Goal: Transaction & Acquisition: Purchase product/service

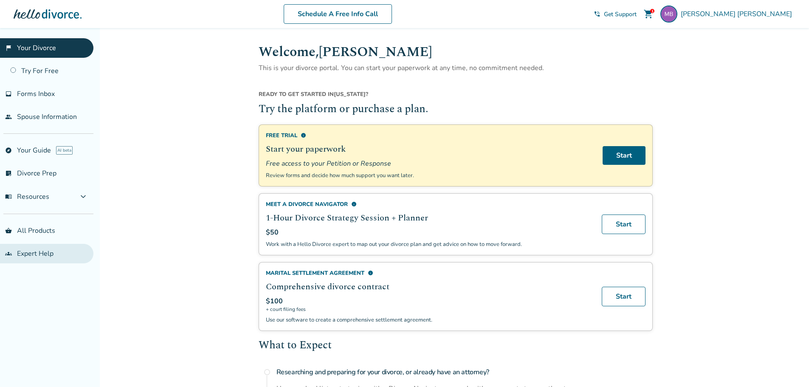
click at [44, 259] on link "groups Expert Help" at bounding box center [46, 254] width 93 height 20
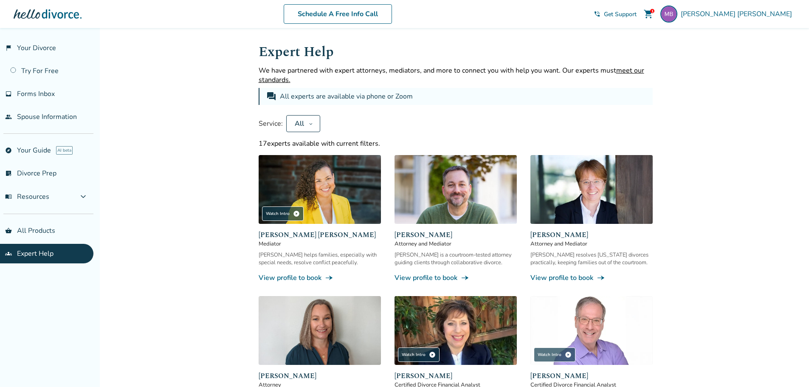
click at [469, 197] on img at bounding box center [455, 189] width 122 height 69
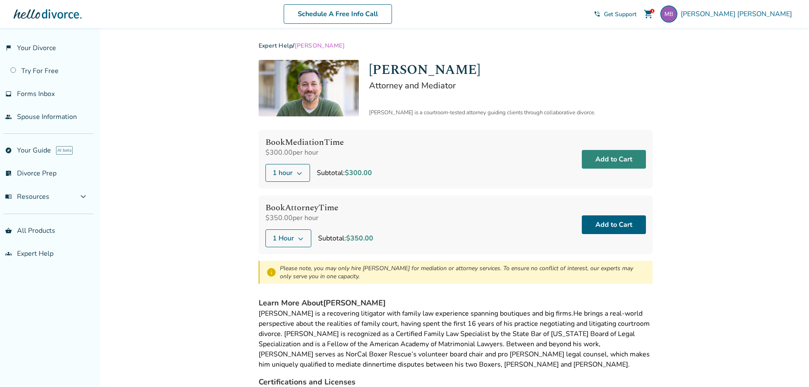
click at [612, 160] on button "Add to Cart" at bounding box center [614, 159] width 64 height 19
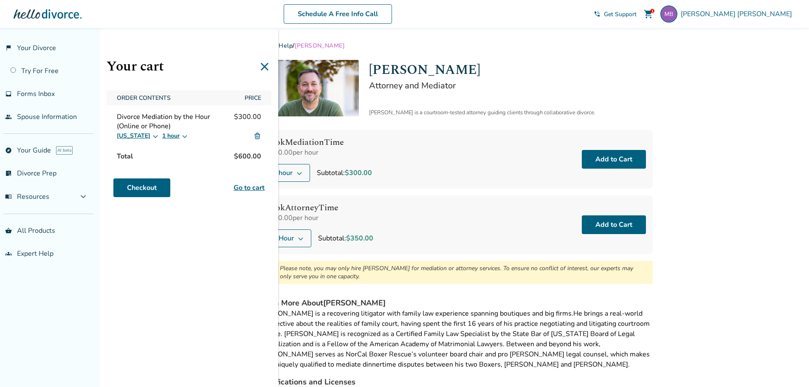
click at [185, 140] on div "[US_STATE] 1 hour" at bounding box center [189, 136] width 144 height 10
click at [206, 165] on div "Your cart Order Contents Price Divorce Mediation by the Hour (Online or Phone) …" at bounding box center [189, 221] width 178 height 387
click at [169, 134] on button "1 hour" at bounding box center [175, 136] width 26 height 10
click at [180, 127] on span "Divorce Mediation by the Hour (Online or Phone)" at bounding box center [175, 121] width 117 height 19
click at [248, 186] on link "Go to cart" at bounding box center [248, 188] width 31 height 10
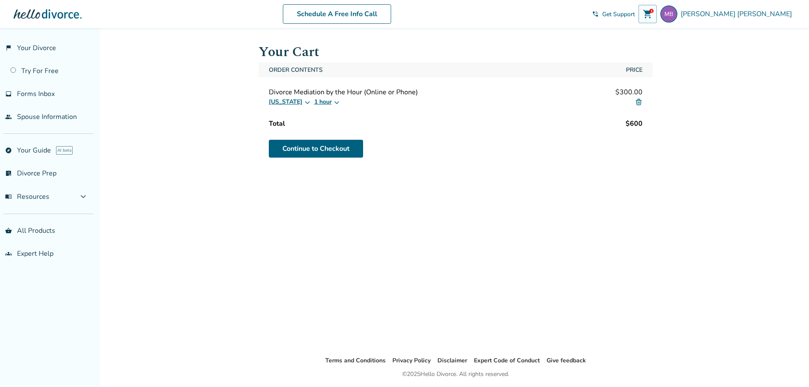
click at [458, 155] on div "Continue to Checkout" at bounding box center [455, 149] width 394 height 24
click at [455, 114] on div "Order Contents Price Divorce Mediation by the Hour (Online or Phone) $300.00 Ca…" at bounding box center [455, 111] width 394 height 98
click at [314, 106] on button "1 hour" at bounding box center [327, 102] width 26 height 10
click at [274, 127] on div "Total" at bounding box center [277, 123] width 16 height 9
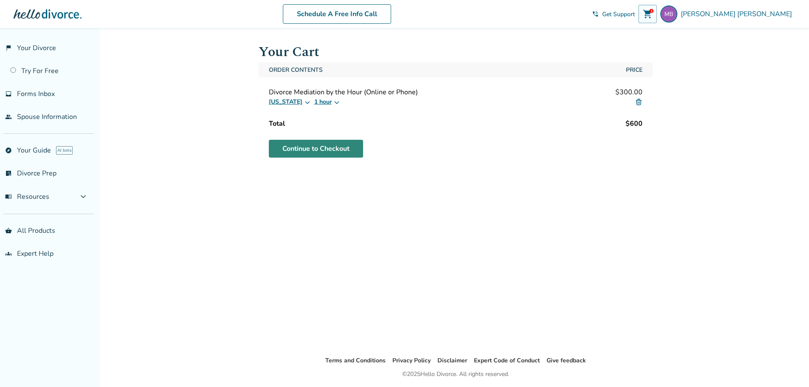
click at [293, 145] on link "Continue to Checkout" at bounding box center [316, 149] width 94 height 18
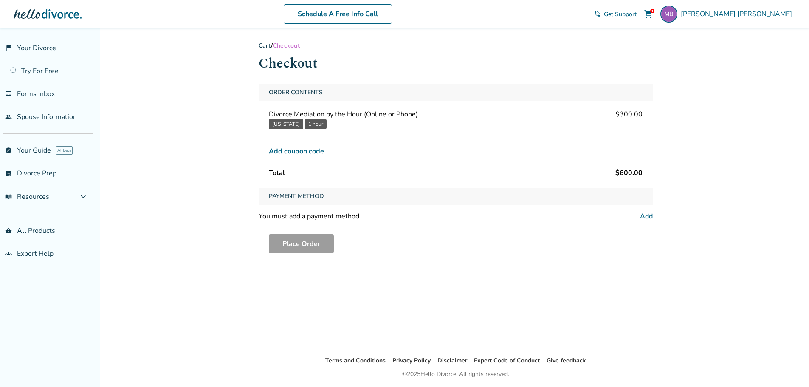
click at [315, 124] on button "1 hour" at bounding box center [316, 124] width 22 height 10
click at [305, 126] on button "1 hour" at bounding box center [316, 124] width 22 height 10
click at [315, 124] on button "1 hour" at bounding box center [316, 124] width 22 height 10
click at [678, 195] on div "Added to cart Cart / Checkout Checkout Order Contents Divorce Mediation by the …" at bounding box center [404, 221] width 809 height 387
click at [341, 164] on div "Order Contents Divorce Mediation by the Hour (Online or Phone) $300.00 Californ…" at bounding box center [455, 132] width 394 height 97
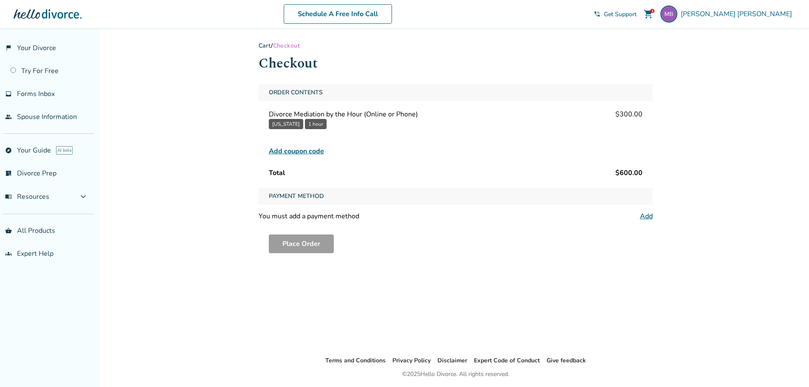
click at [319, 122] on button "1 hour" at bounding box center [316, 124] width 22 height 10
click at [638, 214] on div "You must add a payment method Add" at bounding box center [455, 215] width 394 height 9
click at [642, 214] on link "Add" at bounding box center [646, 215] width 13 height 9
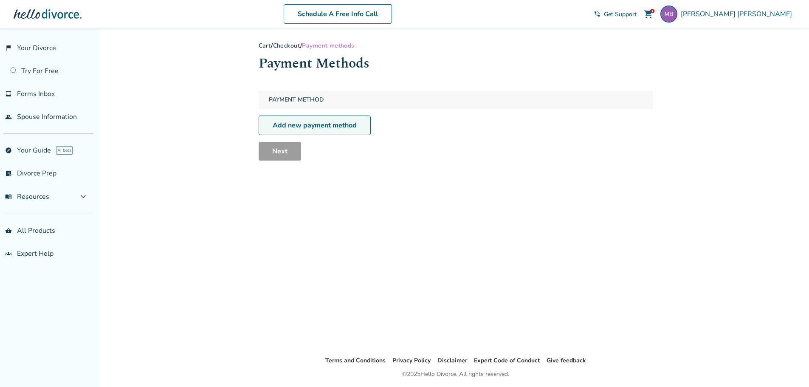
click at [314, 130] on link "Add new payment method" at bounding box center [314, 125] width 112 height 20
select select "**"
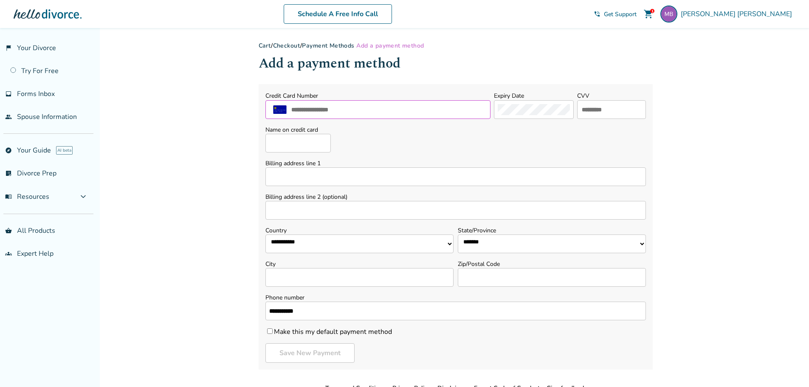
click at [340, 112] on input "text" at bounding box center [388, 109] width 196 height 11
type input "**********"
click at [589, 117] on div at bounding box center [611, 109] width 69 height 19
click at [591, 112] on input "text" at bounding box center [611, 109] width 61 height 11
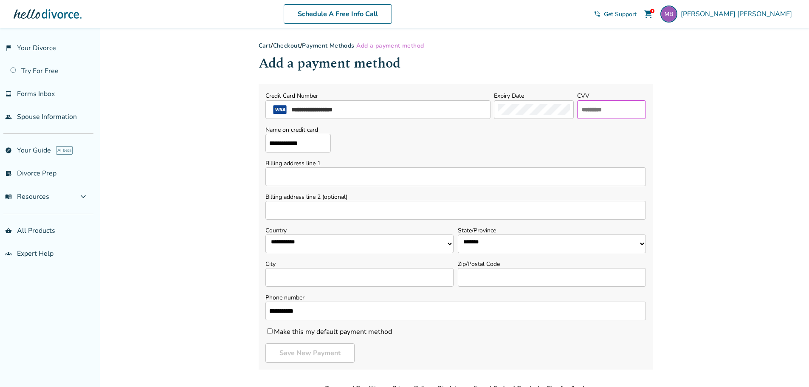
click at [591, 112] on input "text" at bounding box center [611, 109] width 61 height 11
type input "***"
click at [370, 173] on input "Billing address line 1" at bounding box center [455, 176] width 380 height 19
type input "**********"
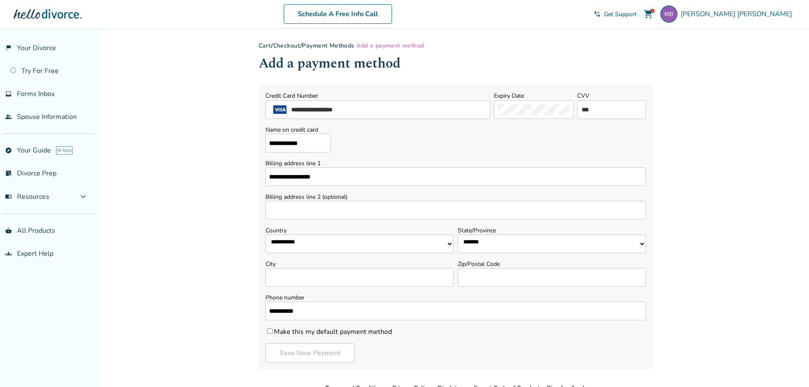
select select "**"
type input "*******"
type input "*****"
click at [756, 242] on div "**********" at bounding box center [404, 235] width 809 height 414
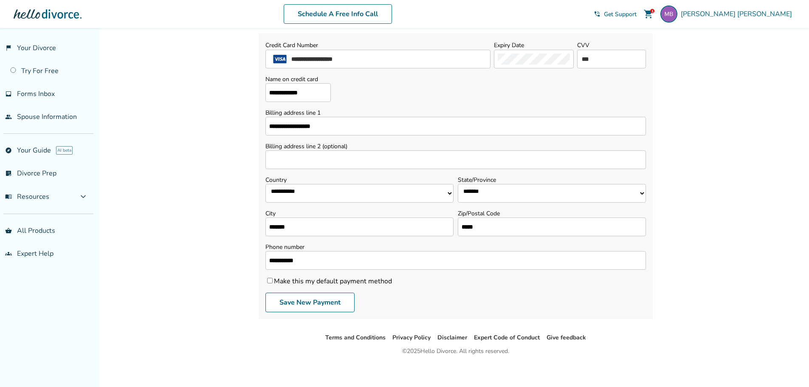
scroll to position [56, 0]
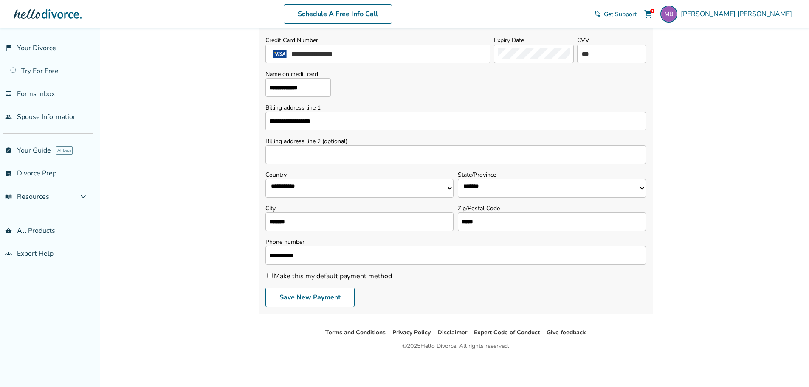
drag, startPoint x: 288, startPoint y: 277, endPoint x: 343, endPoint y: 268, distance: 55.9
click at [288, 277] on label "Make this my default payment method" at bounding box center [328, 275] width 126 height 9
click at [315, 299] on button "Save New Payment" at bounding box center [309, 297] width 89 height 20
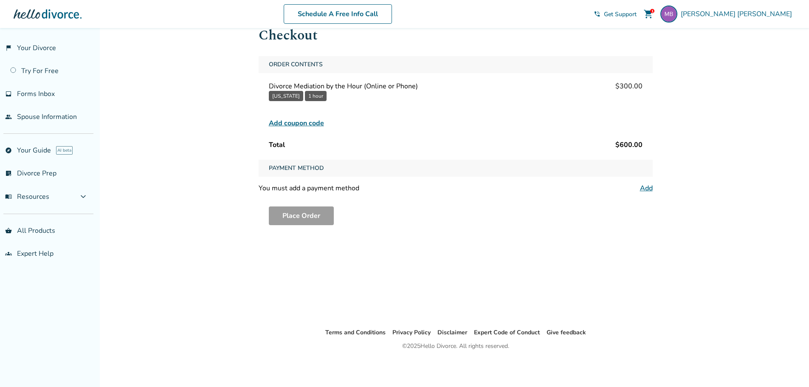
scroll to position [28, 0]
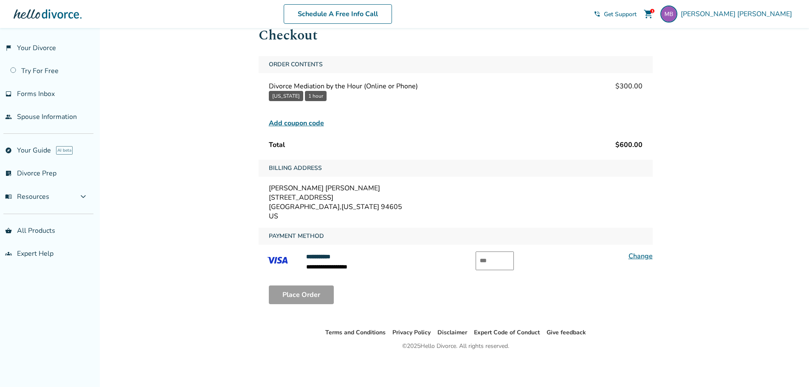
drag, startPoint x: 301, startPoint y: 97, endPoint x: 307, endPoint y: 99, distance: 6.7
click at [305, 98] on button "1 hour" at bounding box center [316, 96] width 22 height 10
click at [308, 96] on button "1 hour" at bounding box center [316, 96] width 22 height 10
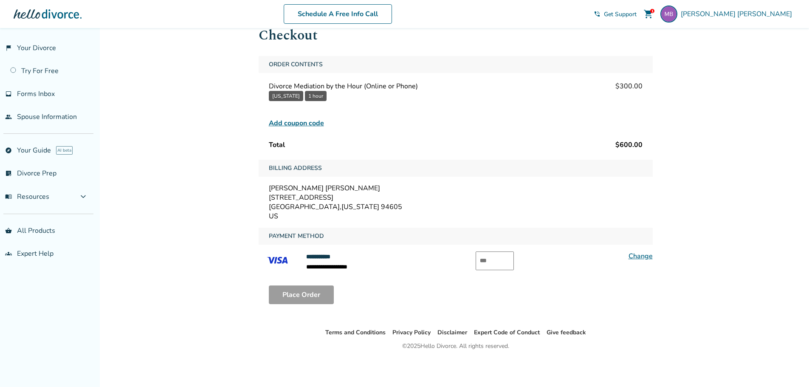
scroll to position [0, 0]
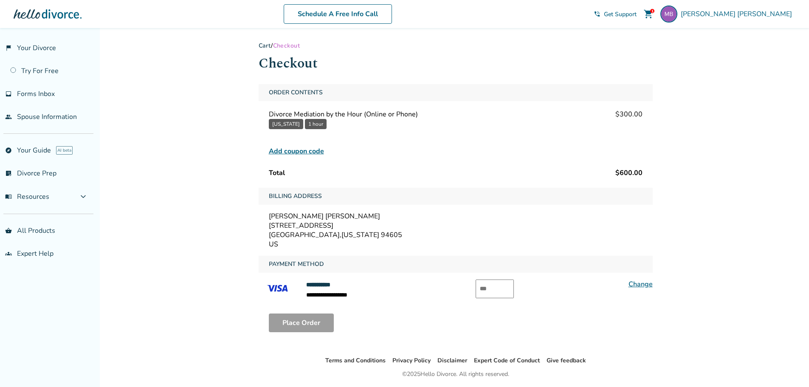
click at [265, 46] on link "Cart" at bounding box center [264, 46] width 13 height 8
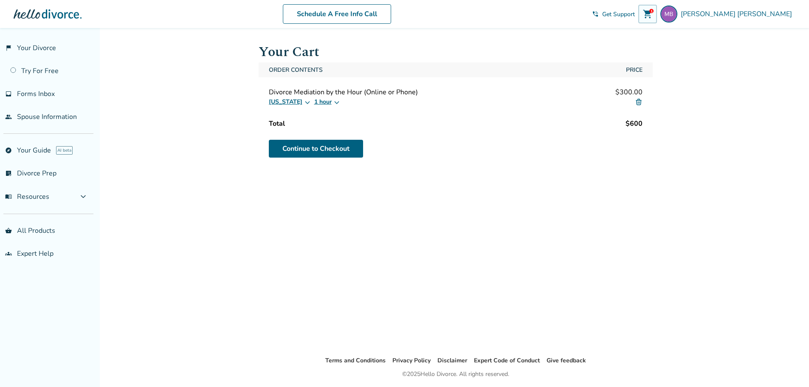
click at [314, 98] on button "1 hour" at bounding box center [327, 102] width 26 height 10
click at [322, 126] on label "2 hours" at bounding box center [333, 129] width 28 height 8
click at [499, 176] on div "Your Cart Order Contents Price Divorce Mediation by the Hour (Online or Phone) …" at bounding box center [455, 191] width 407 height 327
click at [315, 101] on button "2 hours" at bounding box center [328, 102] width 29 height 10
click at [320, 121] on label "1 hour" at bounding box center [331, 120] width 25 height 8
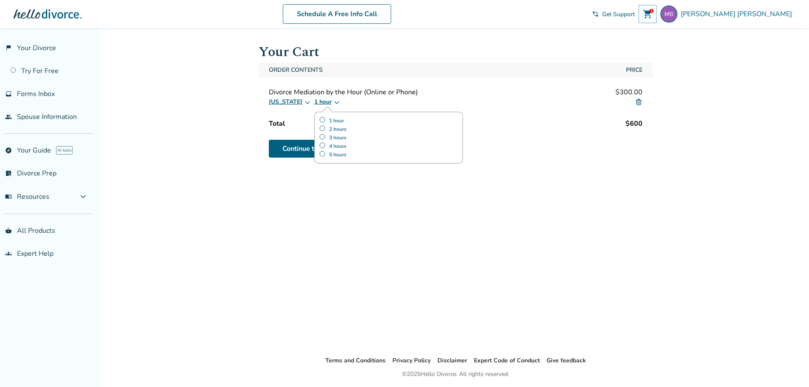
click at [475, 204] on div "Your Cart Order Contents Price Divorce Mediation by the Hour (Online or Phone) …" at bounding box center [455, 191] width 407 height 327
click at [333, 150] on link "Continue to Checkout" at bounding box center [316, 149] width 94 height 18
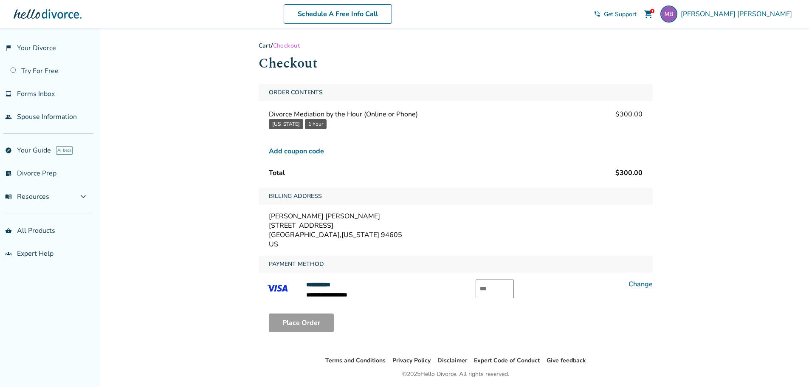
click at [508, 285] on input "text" at bounding box center [494, 288] width 38 height 19
type input "***"
click at [309, 147] on span "Add coupon code" at bounding box center [296, 151] width 55 height 10
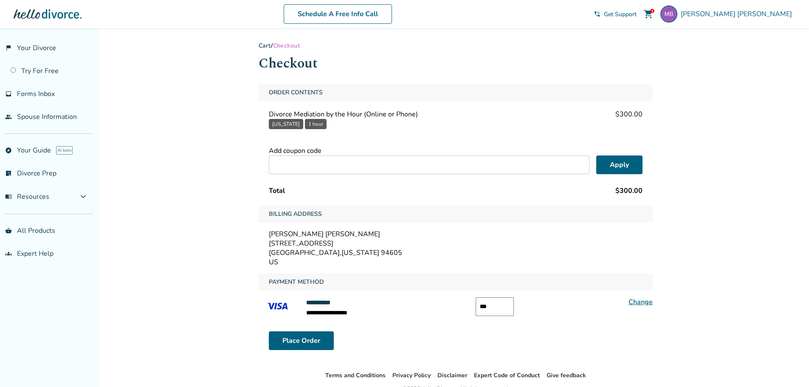
click at [316, 161] on input "text" at bounding box center [429, 164] width 320 height 19
paste input "*******"
type input "*******"
click at [626, 166] on button "Apply" at bounding box center [619, 164] width 46 height 19
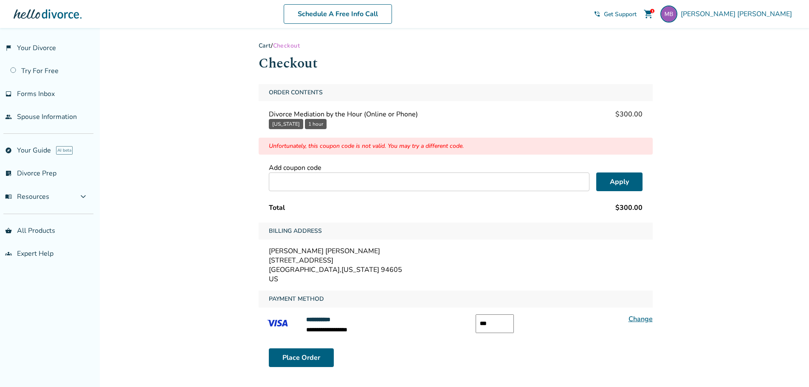
drag, startPoint x: 471, startPoint y: 170, endPoint x: 478, endPoint y: 148, distance: 23.5
click at [469, 170] on div "Add coupon code" at bounding box center [456, 167] width 374 height 9
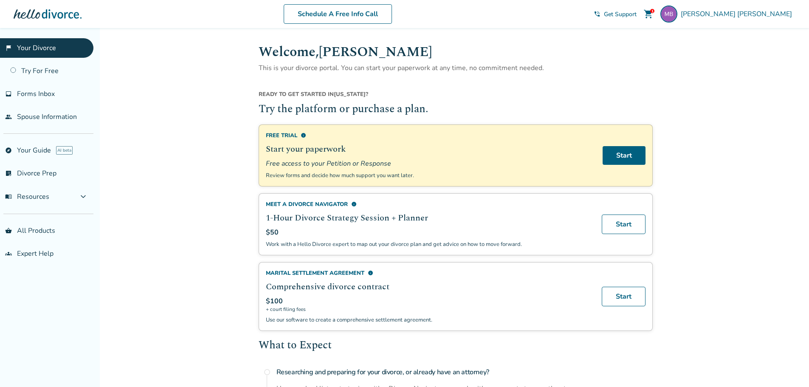
click at [653, 14] on span "shopping_cart" at bounding box center [648, 14] width 10 height 10
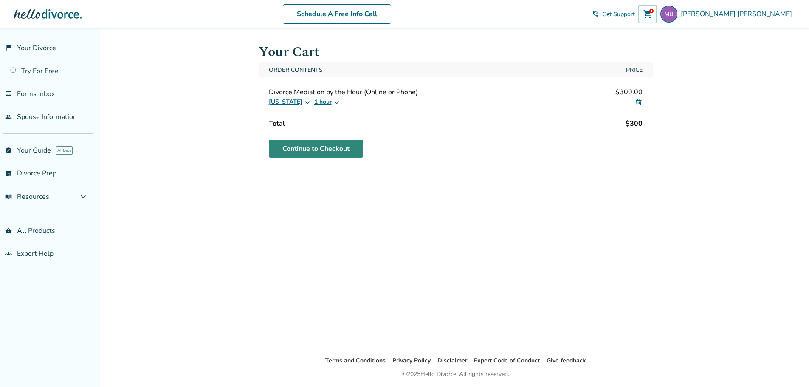
click at [334, 147] on link "Continue to Checkout" at bounding box center [316, 149] width 94 height 18
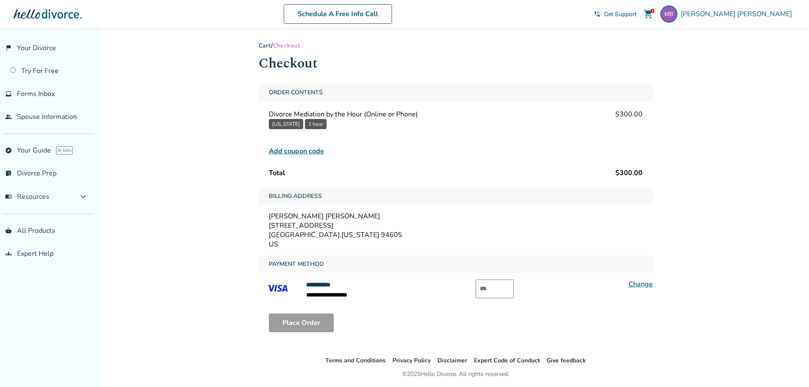
drag, startPoint x: 792, startPoint y: 22, endPoint x: 677, endPoint y: 80, distance: 129.6
drag, startPoint x: 469, startPoint y: 284, endPoint x: 514, endPoint y: 288, distance: 44.3
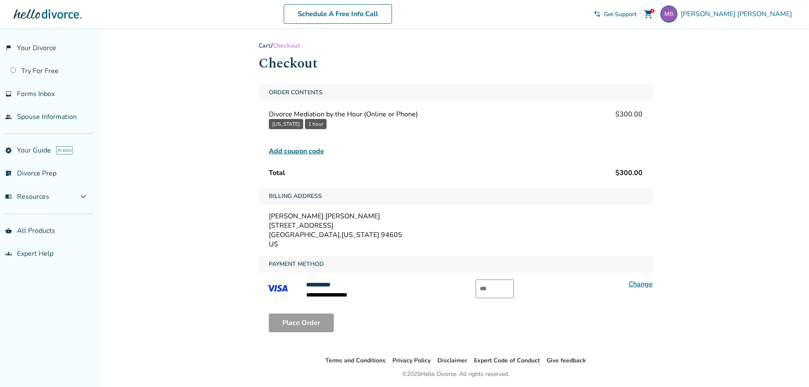
click at [479, 285] on div "**********" at bounding box center [455, 289] width 394 height 20
click at [514, 288] on input "text" at bounding box center [494, 288] width 38 height 19
type input "*"
type input "***"
click at [315, 313] on button "Place Order" at bounding box center [301, 322] width 65 height 19
